Goal: Check status: Check status

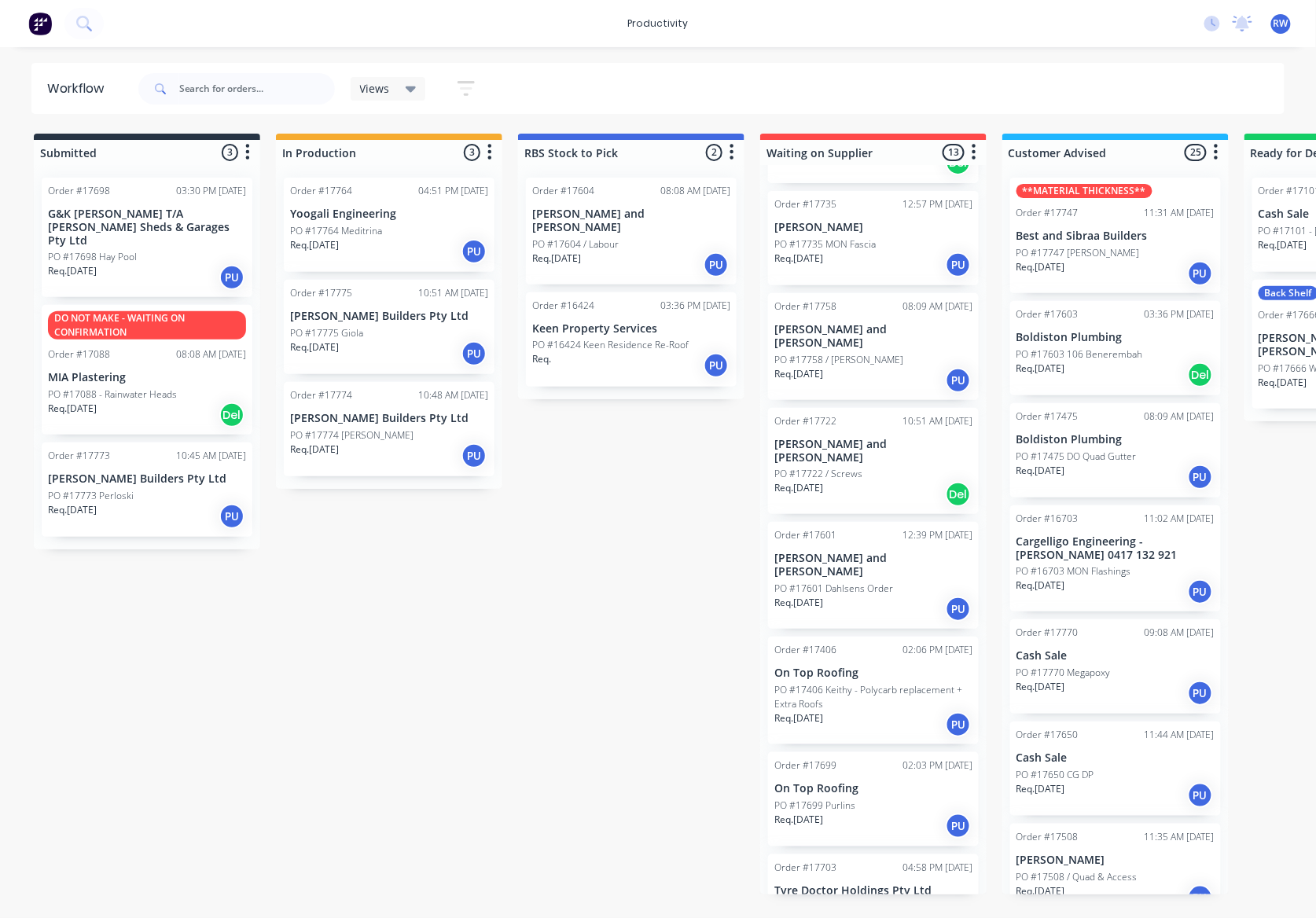
scroll to position [1976, 0]
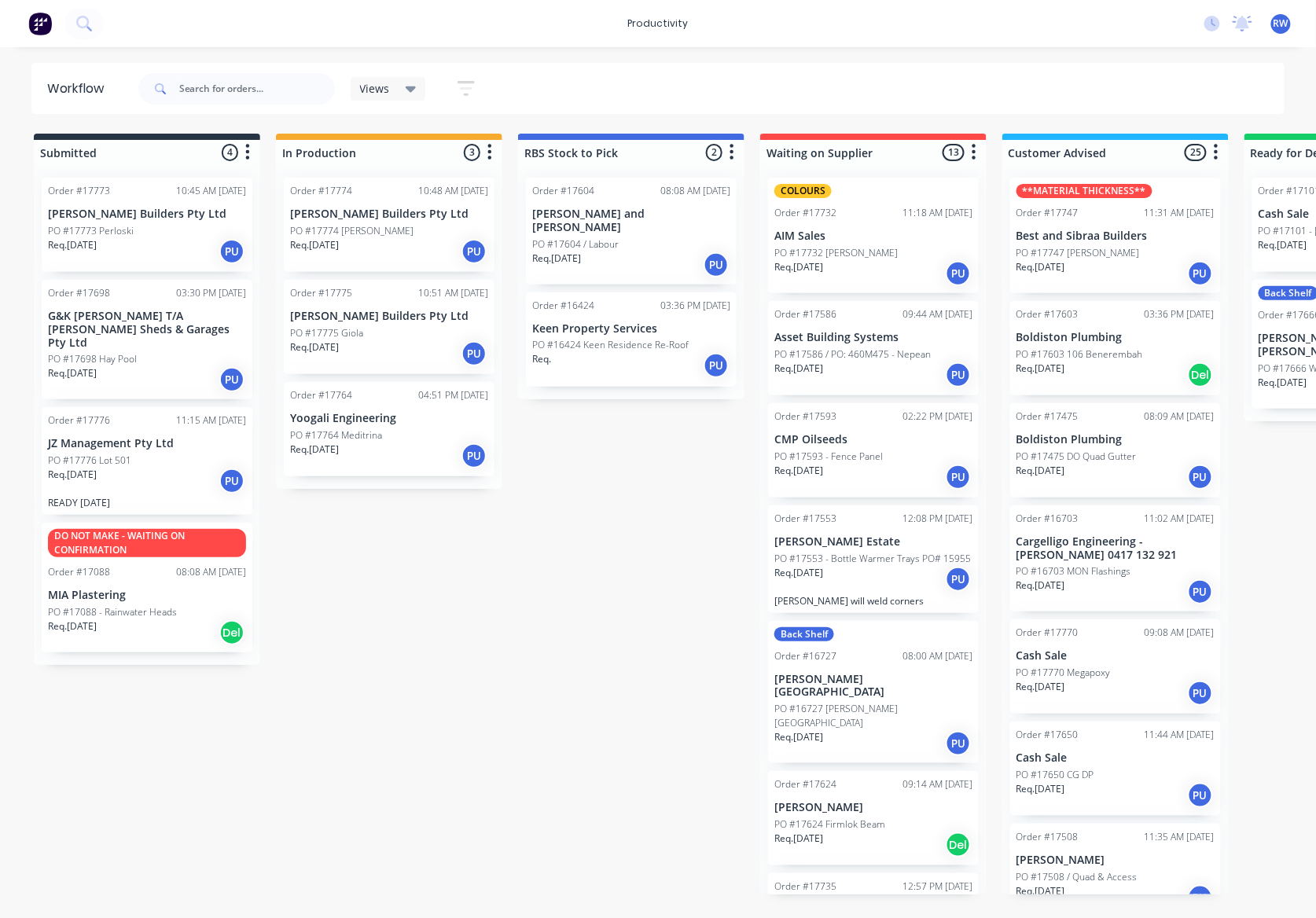
click at [129, 454] on p "PO #17776 Lot 501" at bounding box center [90, 460] width 83 height 14
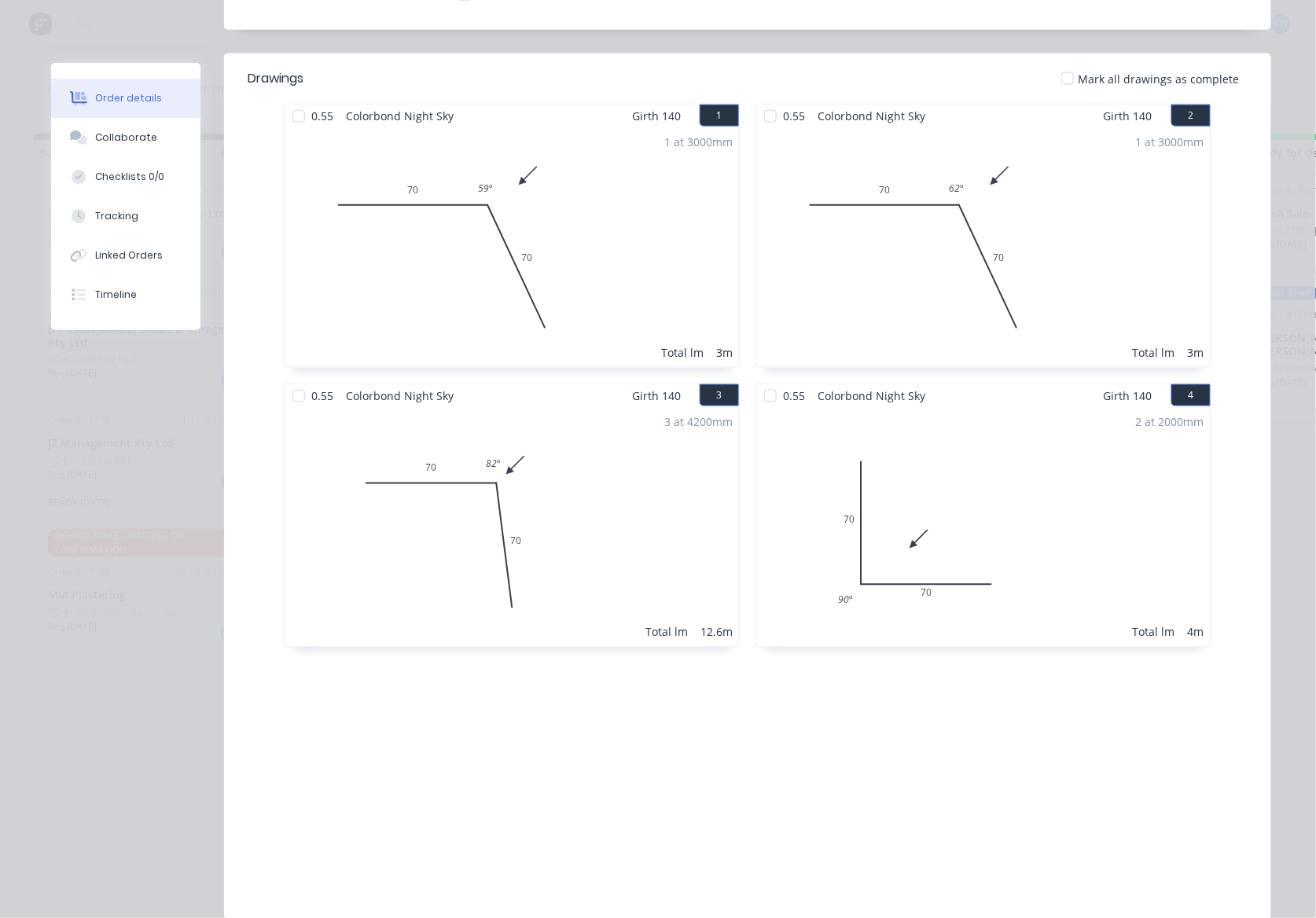
scroll to position [104, 0]
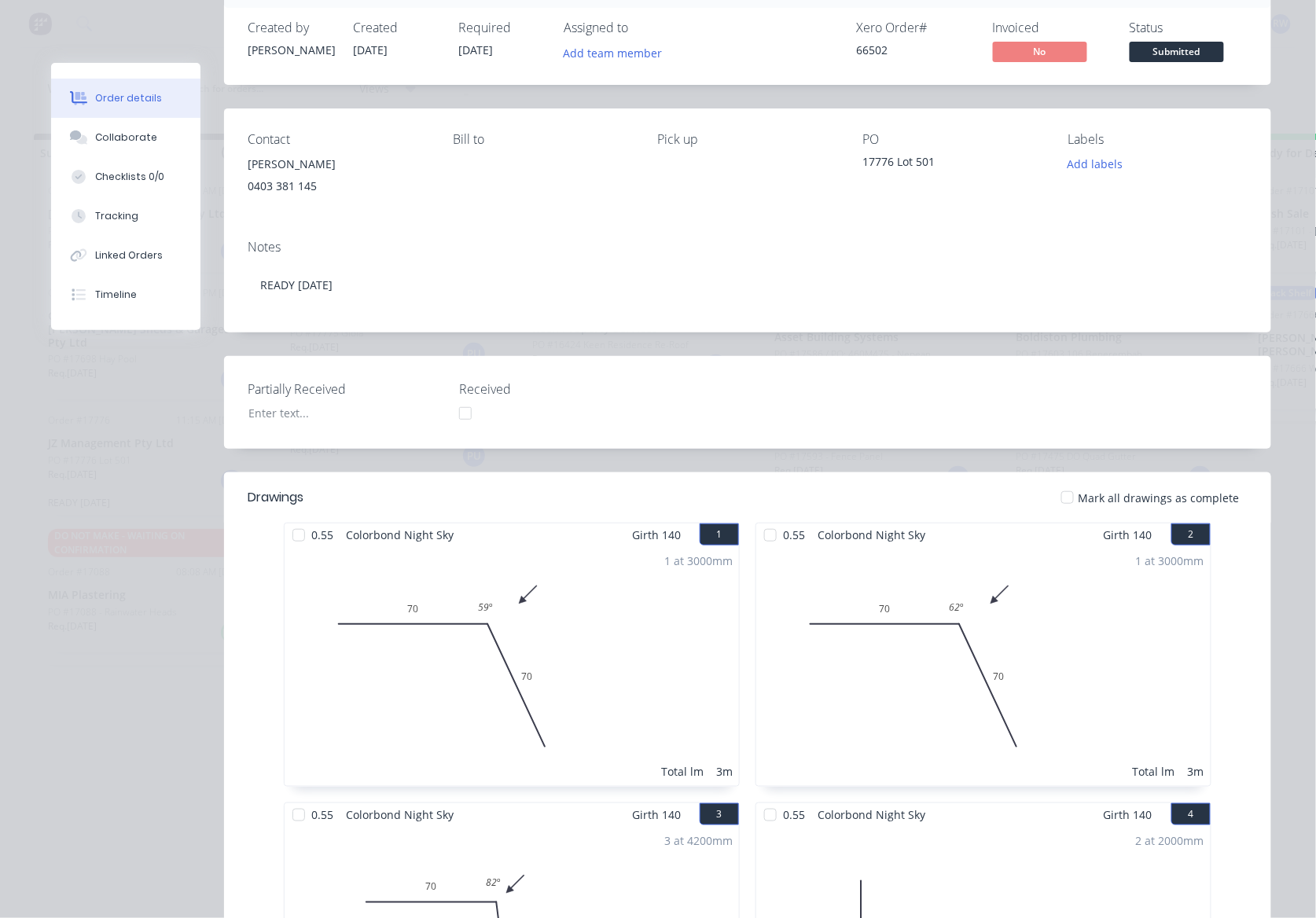
click at [1070, 501] on div at bounding box center [1068, 497] width 31 height 31
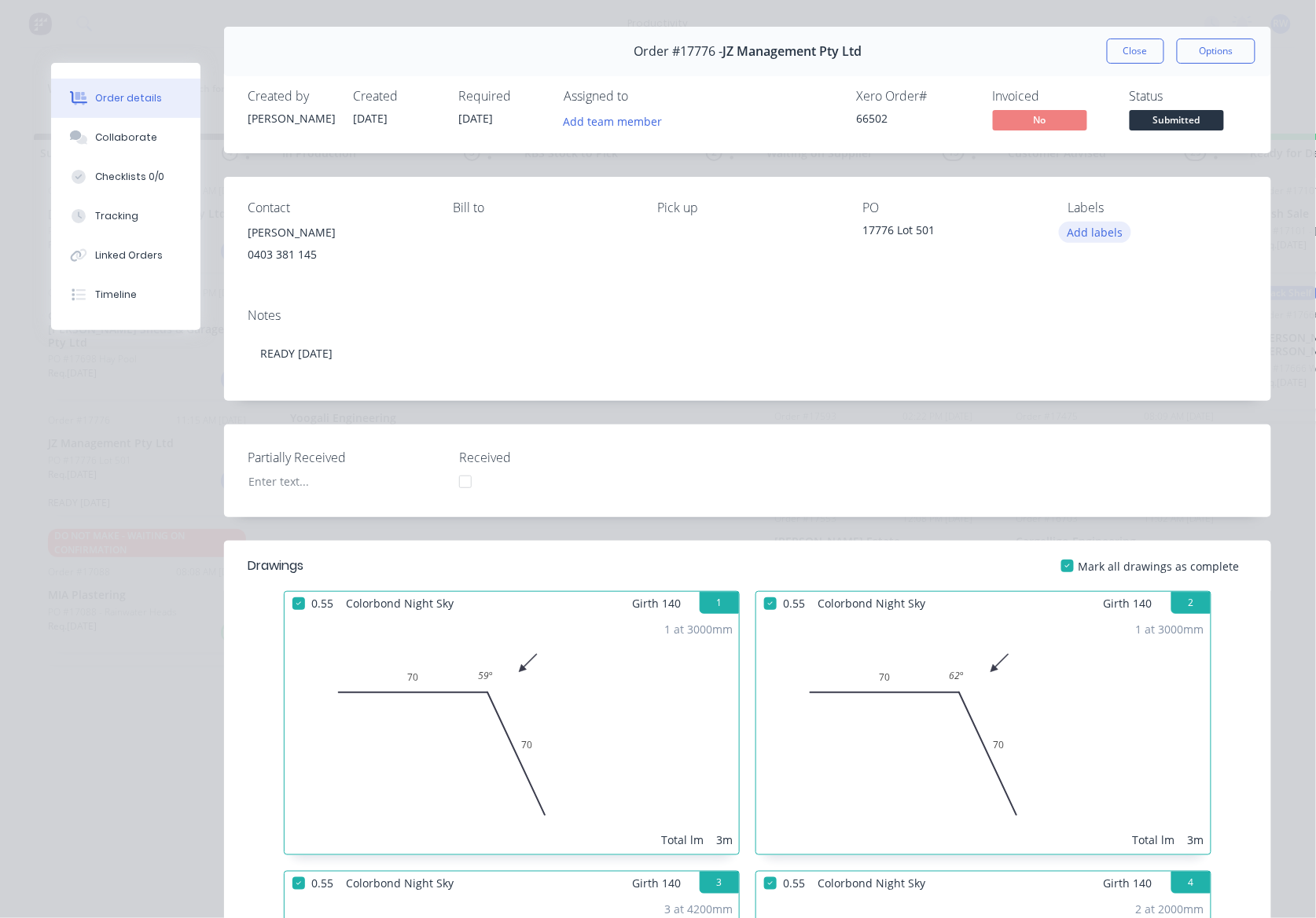
scroll to position [0, 0]
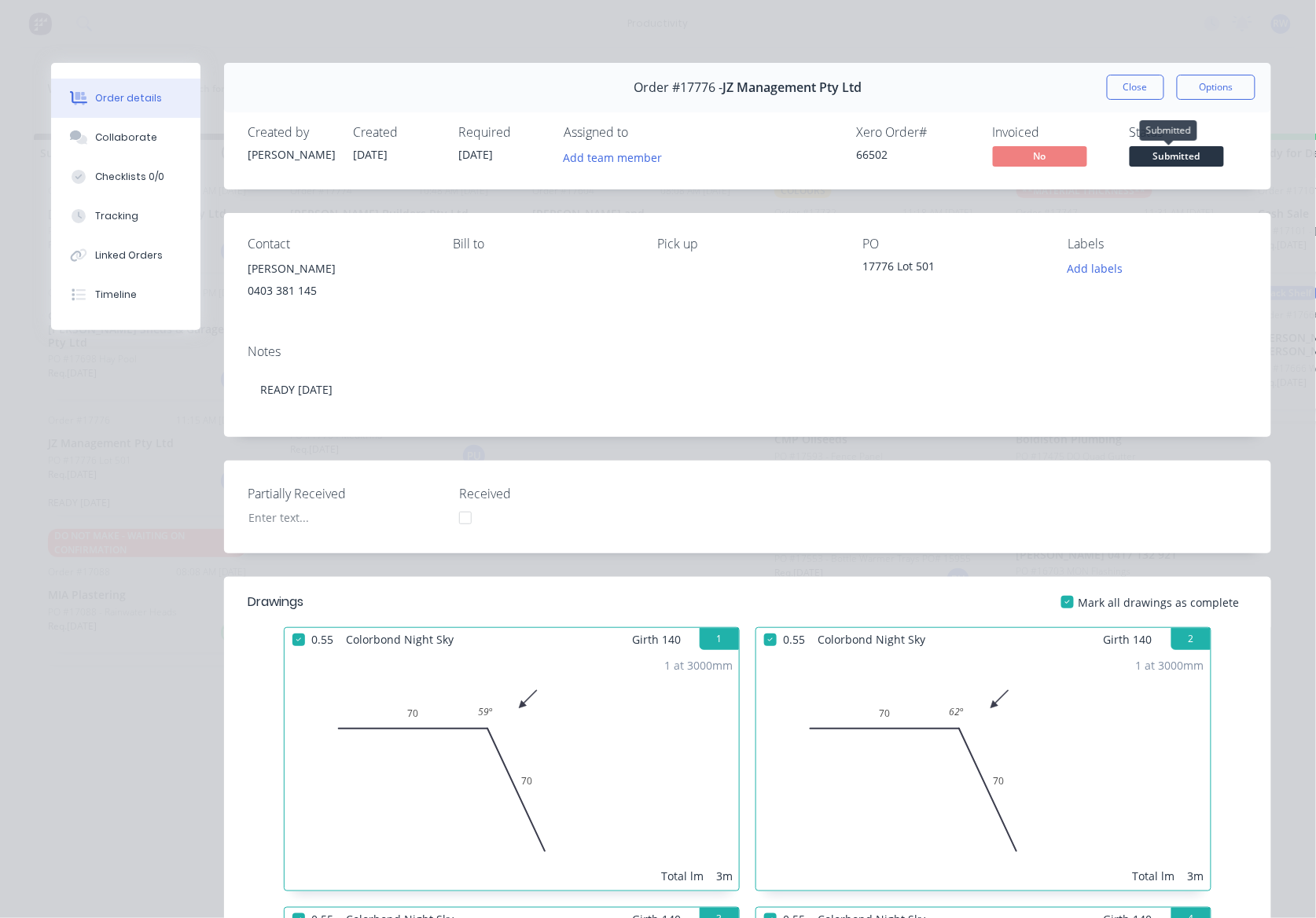
click at [1152, 150] on span "Submitted" at bounding box center [1177, 155] width 94 height 19
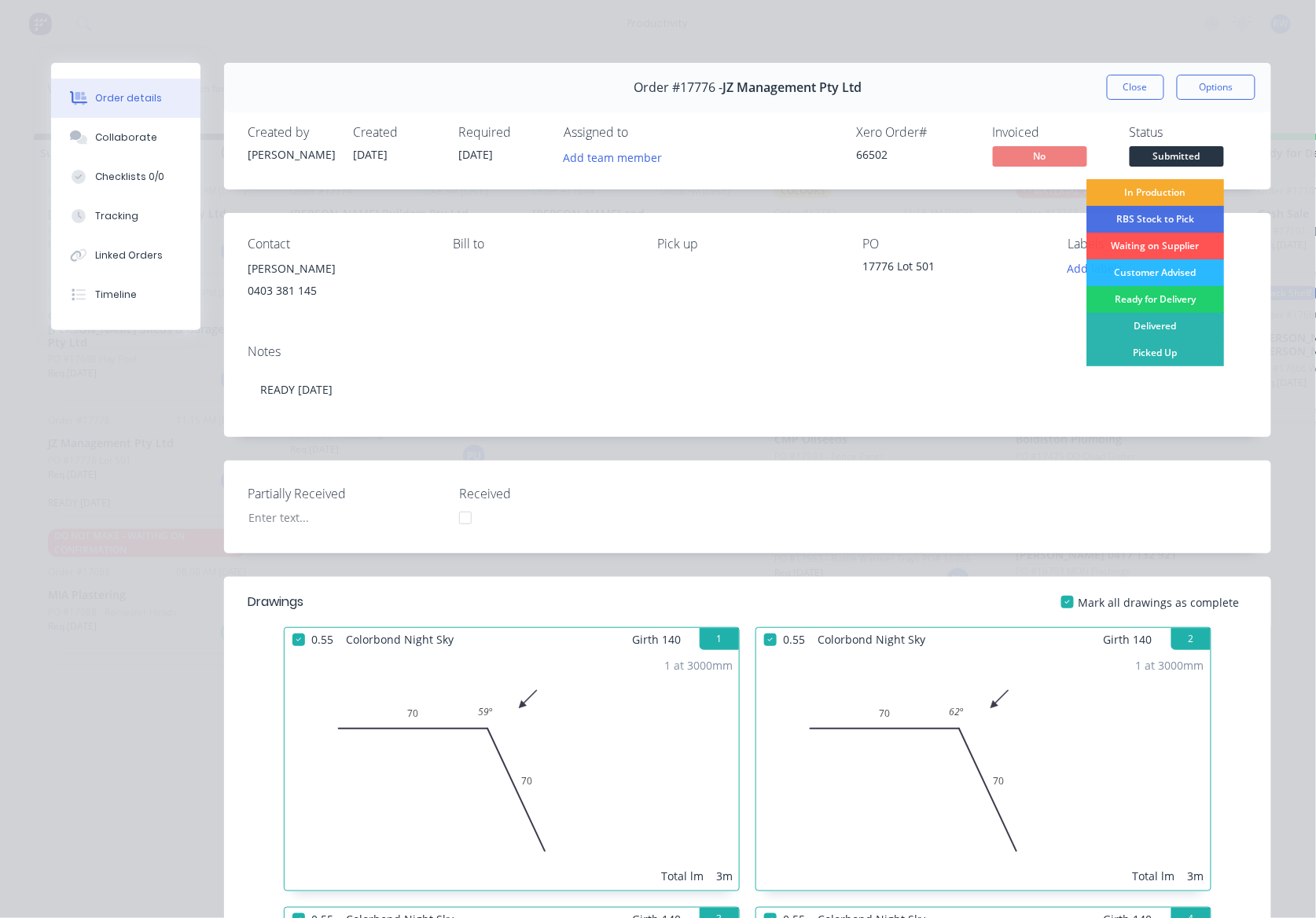
click at [1136, 196] on div "In Production" at bounding box center [1155, 192] width 138 height 27
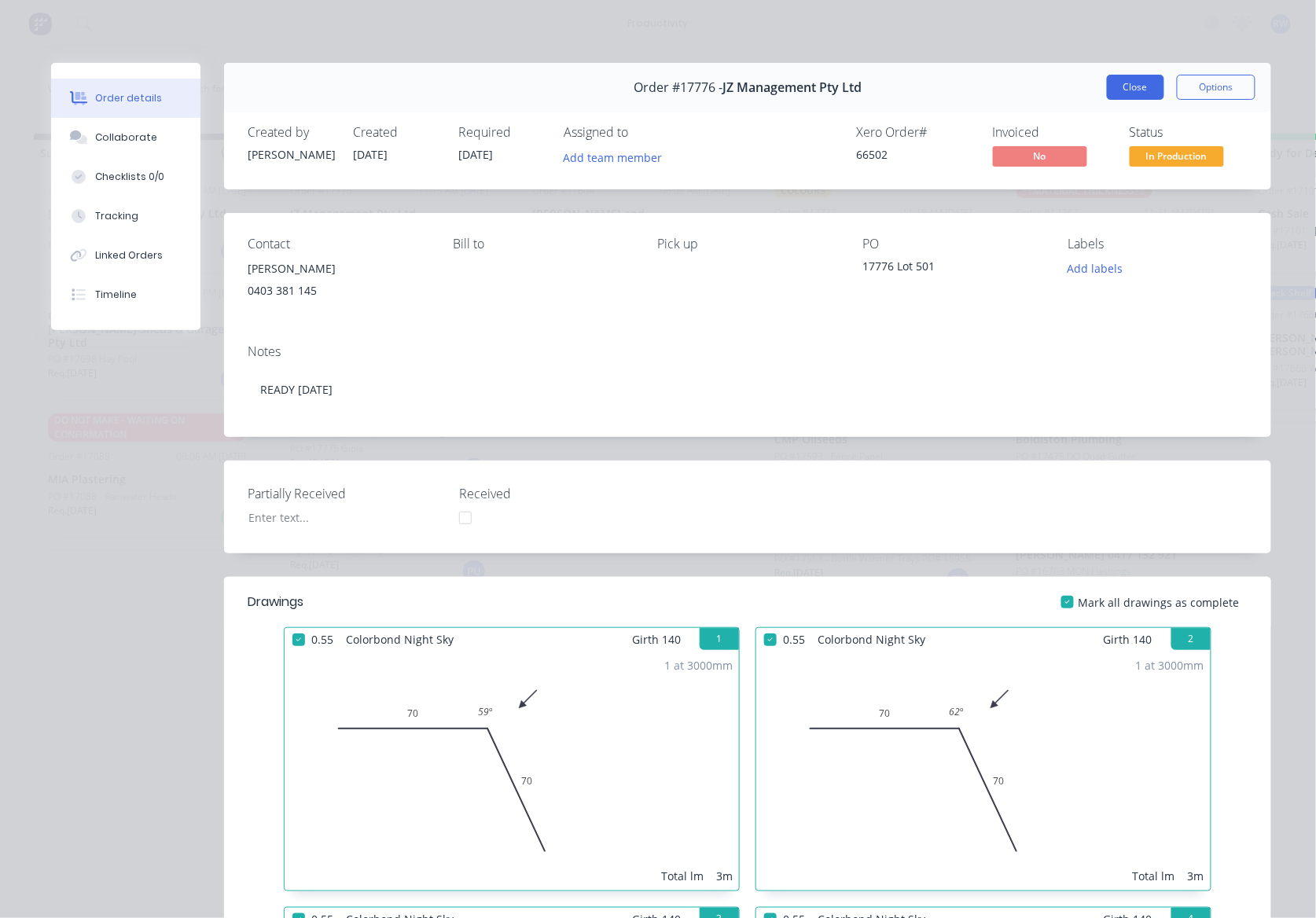
click at [1131, 92] on button "Close" at bounding box center [1136, 87] width 57 height 25
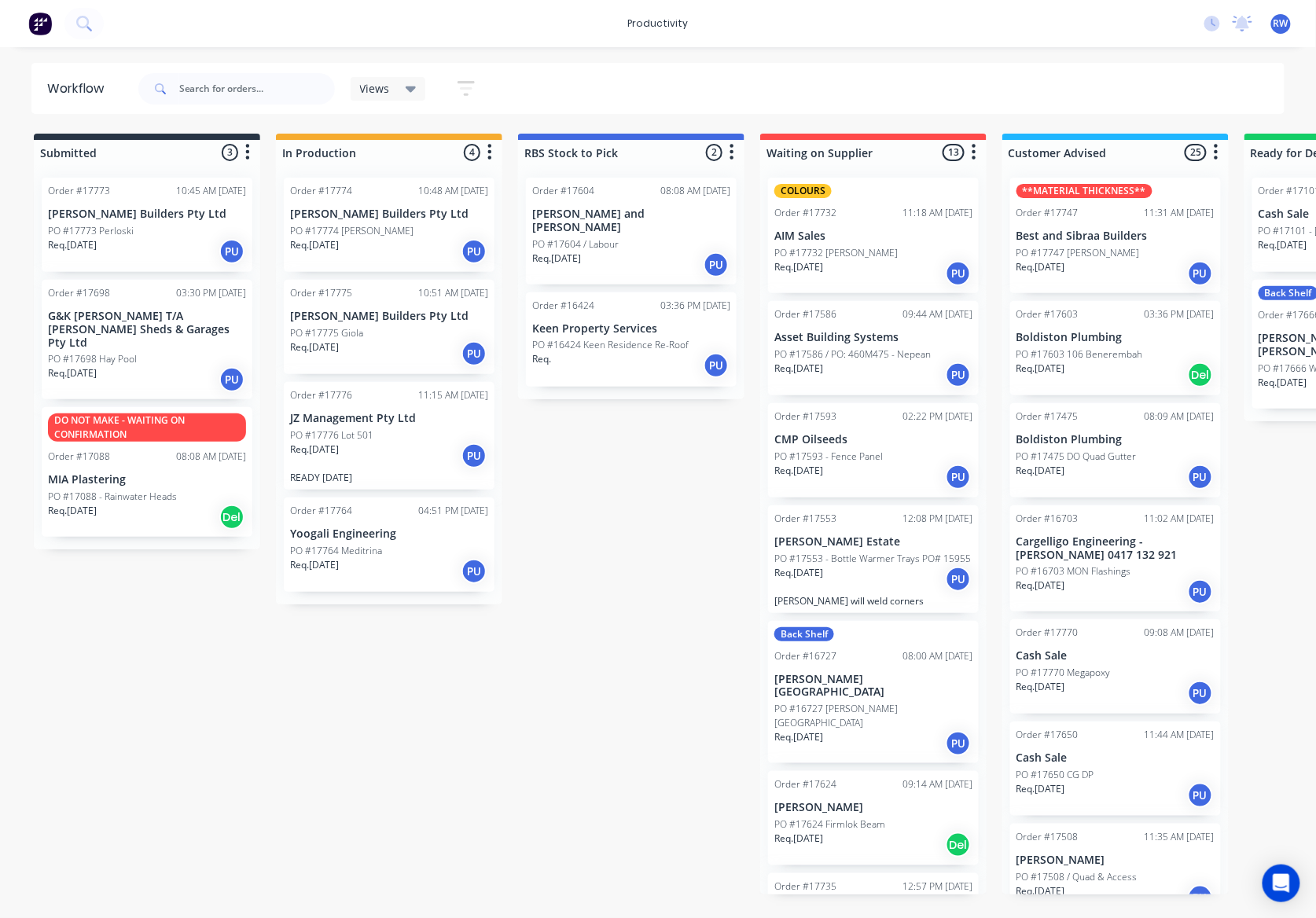
click at [94, 237] on p "PO #17773 Perloski" at bounding box center [91, 230] width 86 height 14
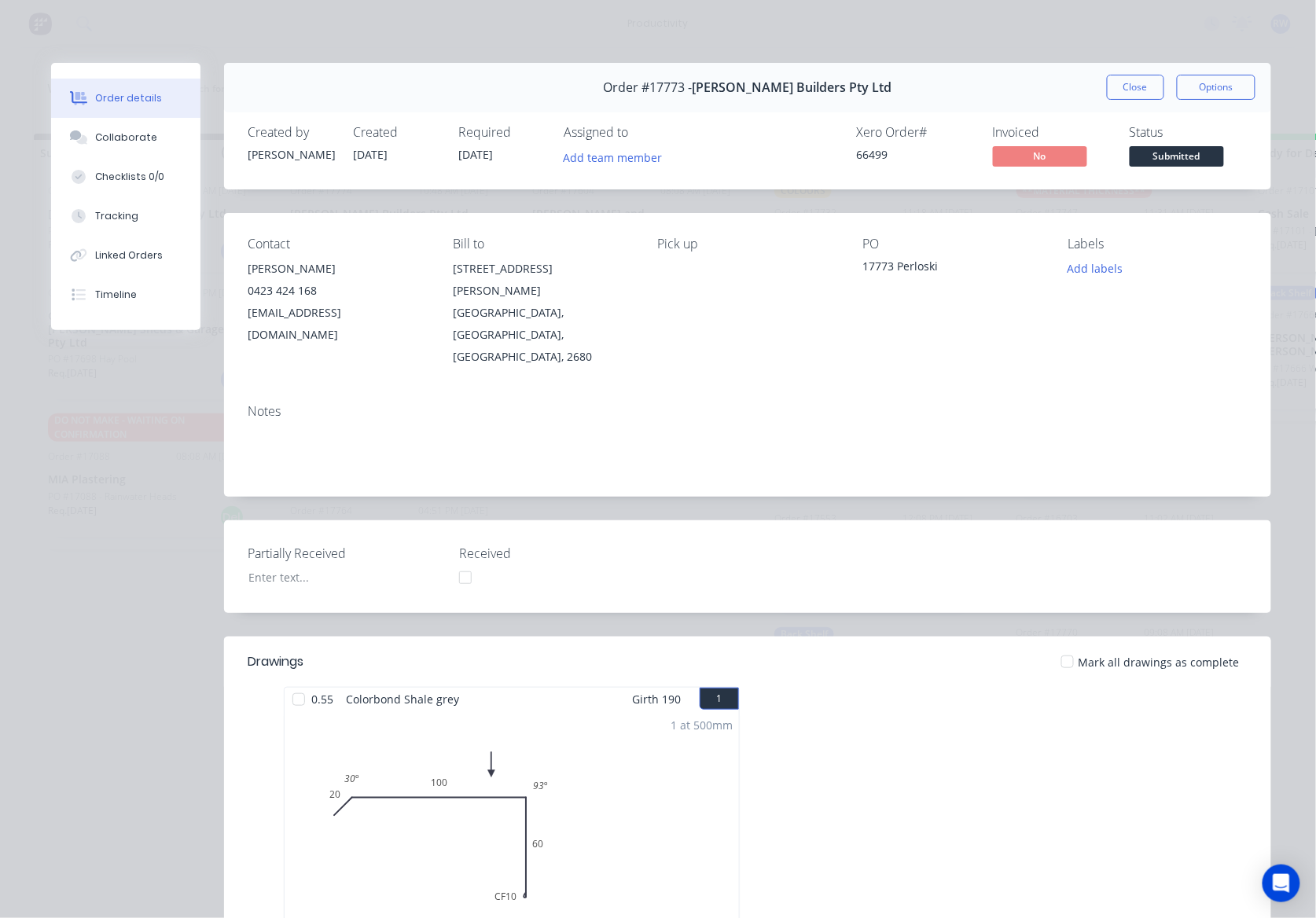
click at [1061, 646] on div at bounding box center [1068, 662] width 31 height 31
click at [1145, 154] on span "Submitted" at bounding box center [1177, 155] width 94 height 19
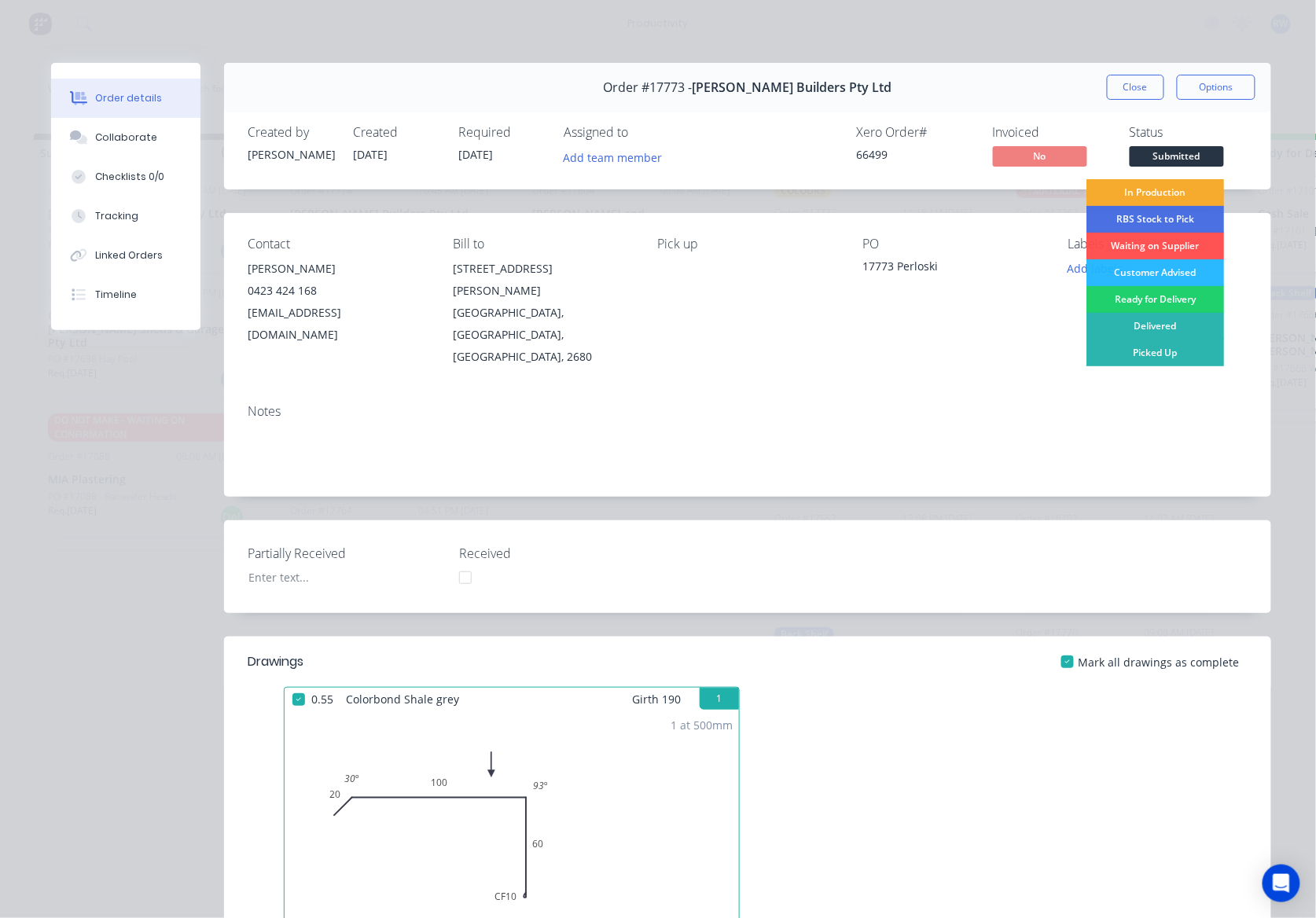
click at [1145, 193] on div "In Production" at bounding box center [1155, 192] width 138 height 27
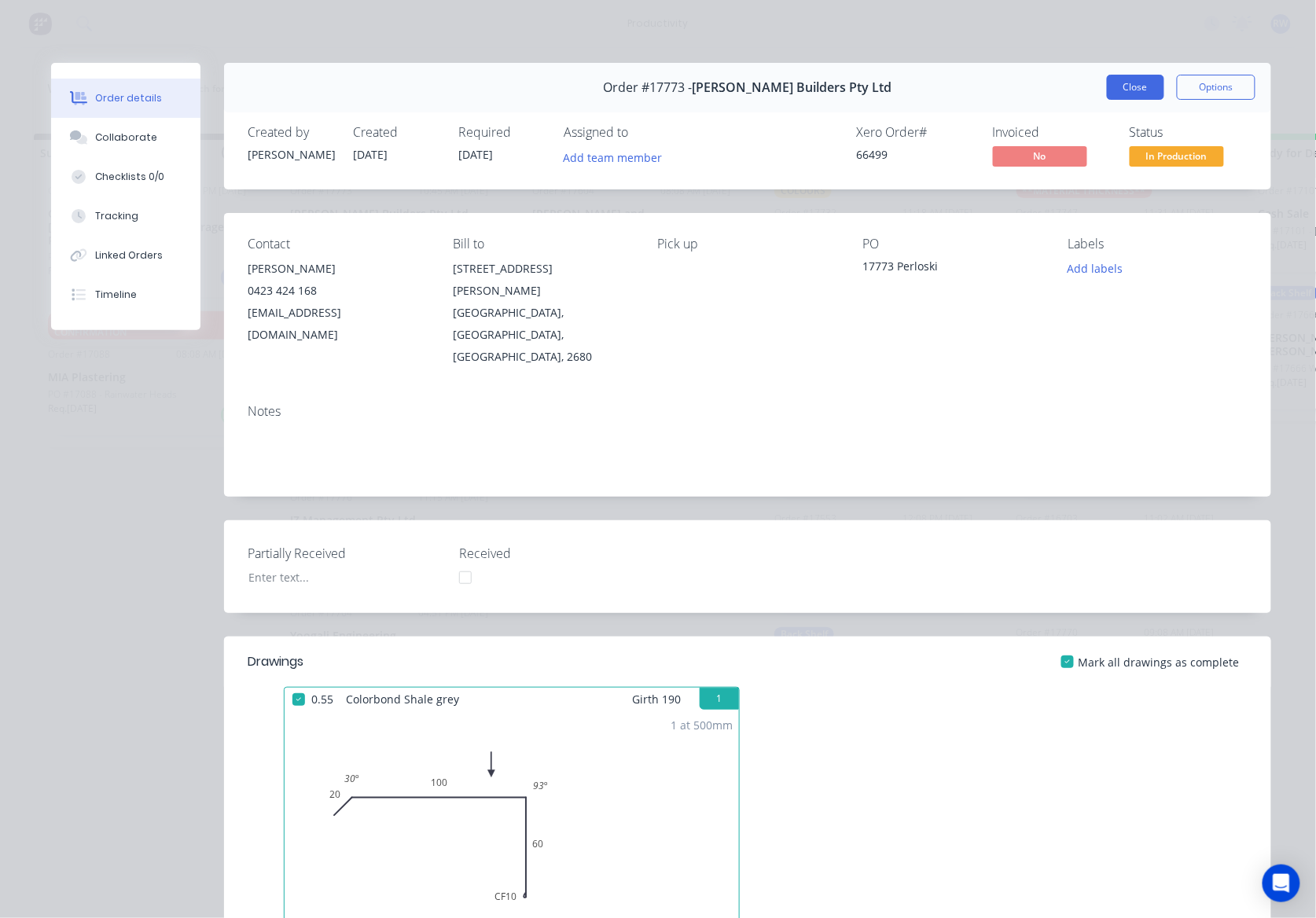
click at [1118, 86] on button "Close" at bounding box center [1136, 87] width 57 height 25
